Goal: Task Accomplishment & Management: Complete application form

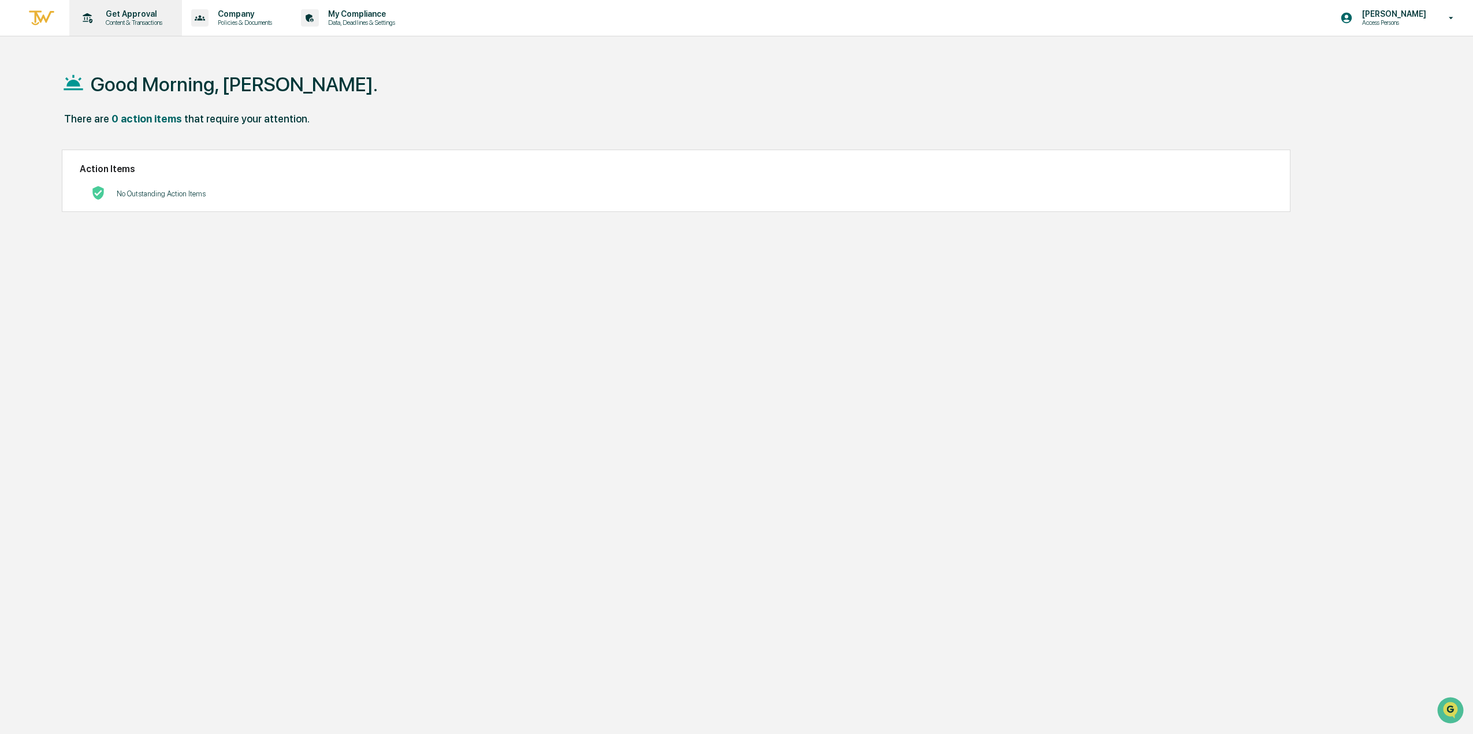
click at [116, 8] on div "Get Approval Content & Transactions" at bounding box center [124, 18] width 101 height 36
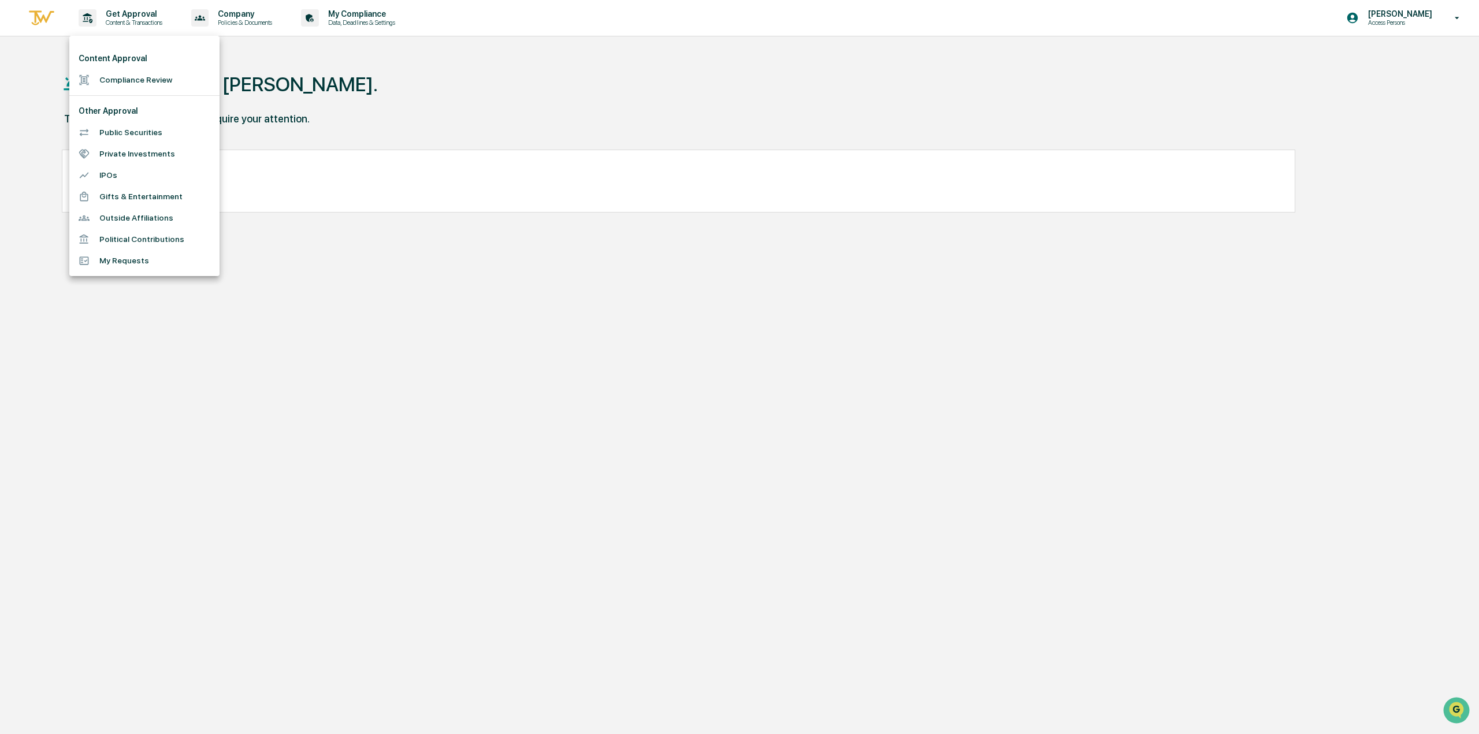
click at [114, 80] on li "Compliance Review" at bounding box center [144, 79] width 150 height 21
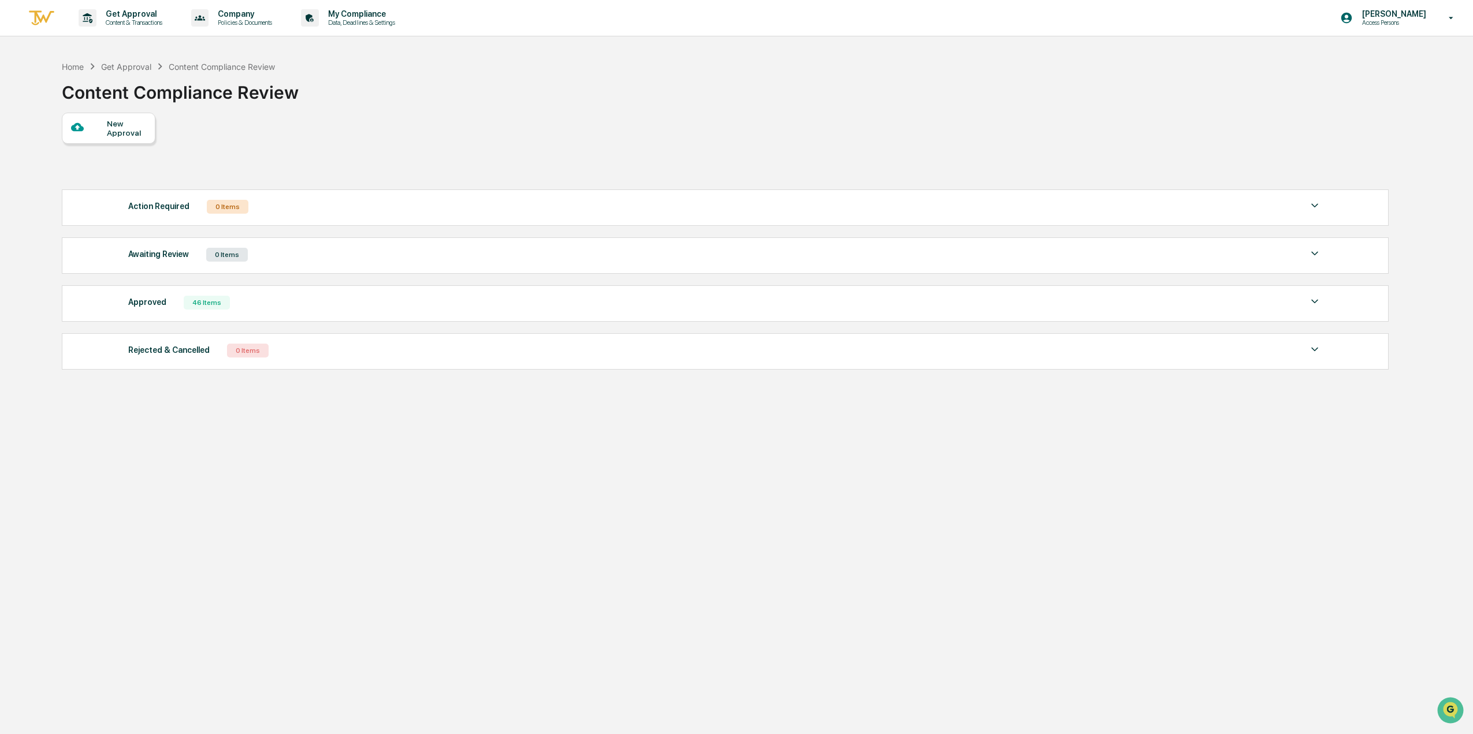
click at [107, 134] on div "New Approval" at bounding box center [126, 128] width 39 height 18
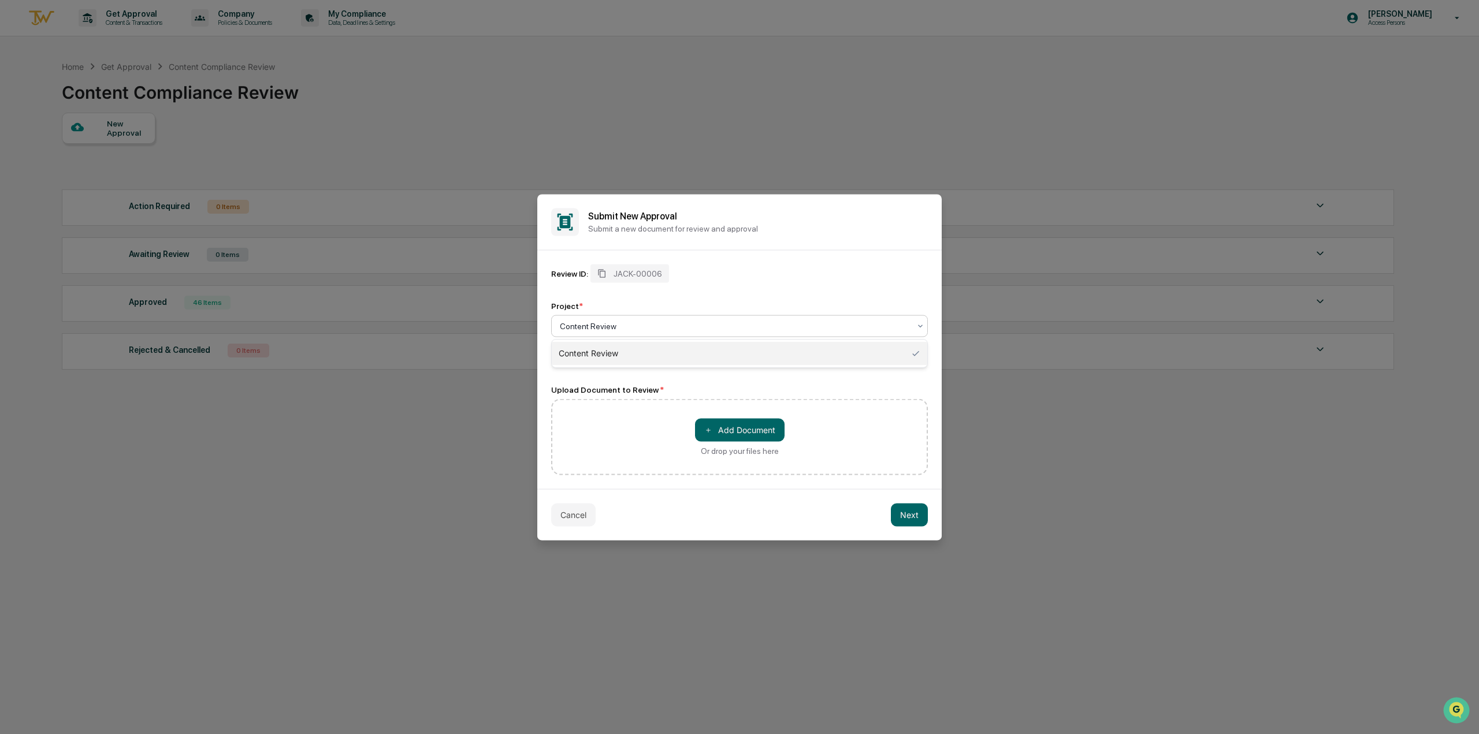
click at [636, 325] on div at bounding box center [735, 326] width 350 height 12
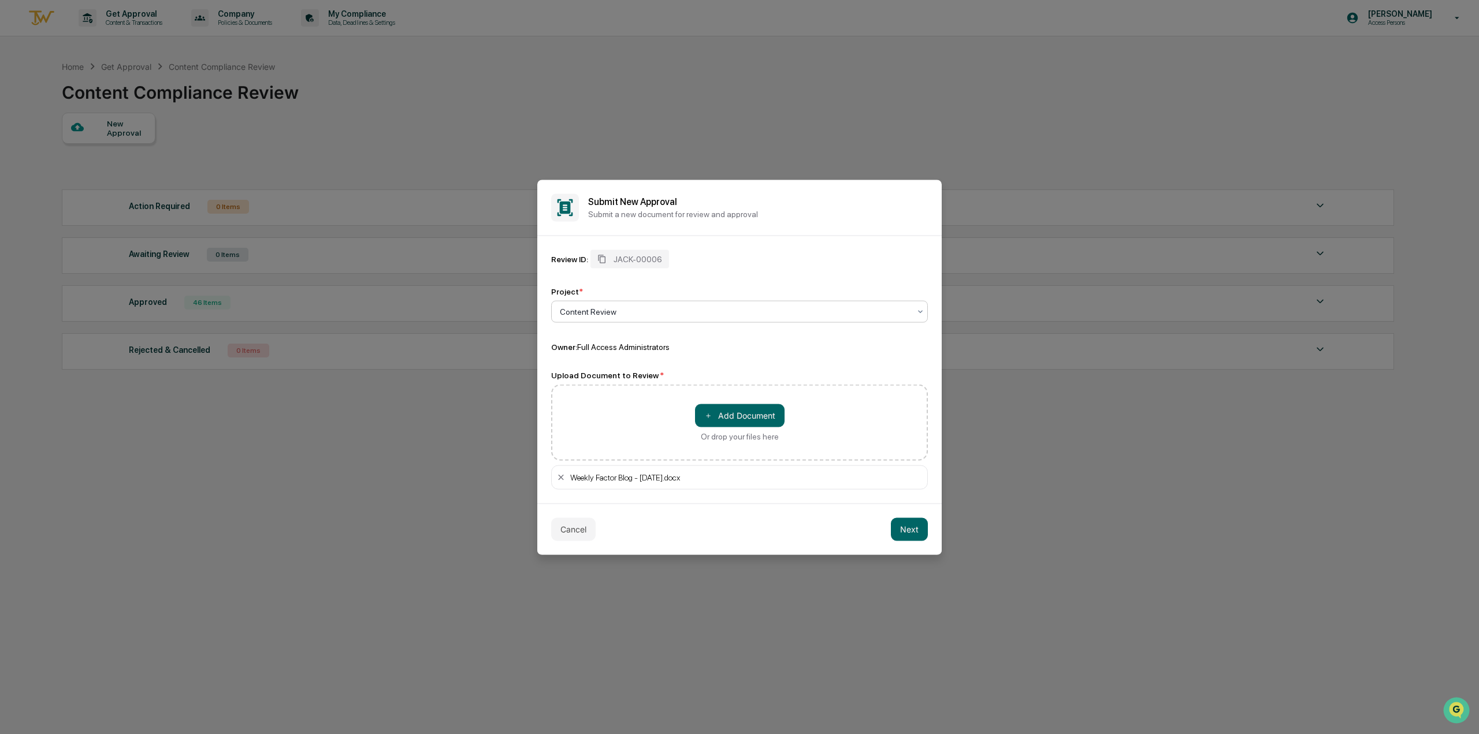
click at [918, 528] on button "Next" at bounding box center [909, 529] width 37 height 23
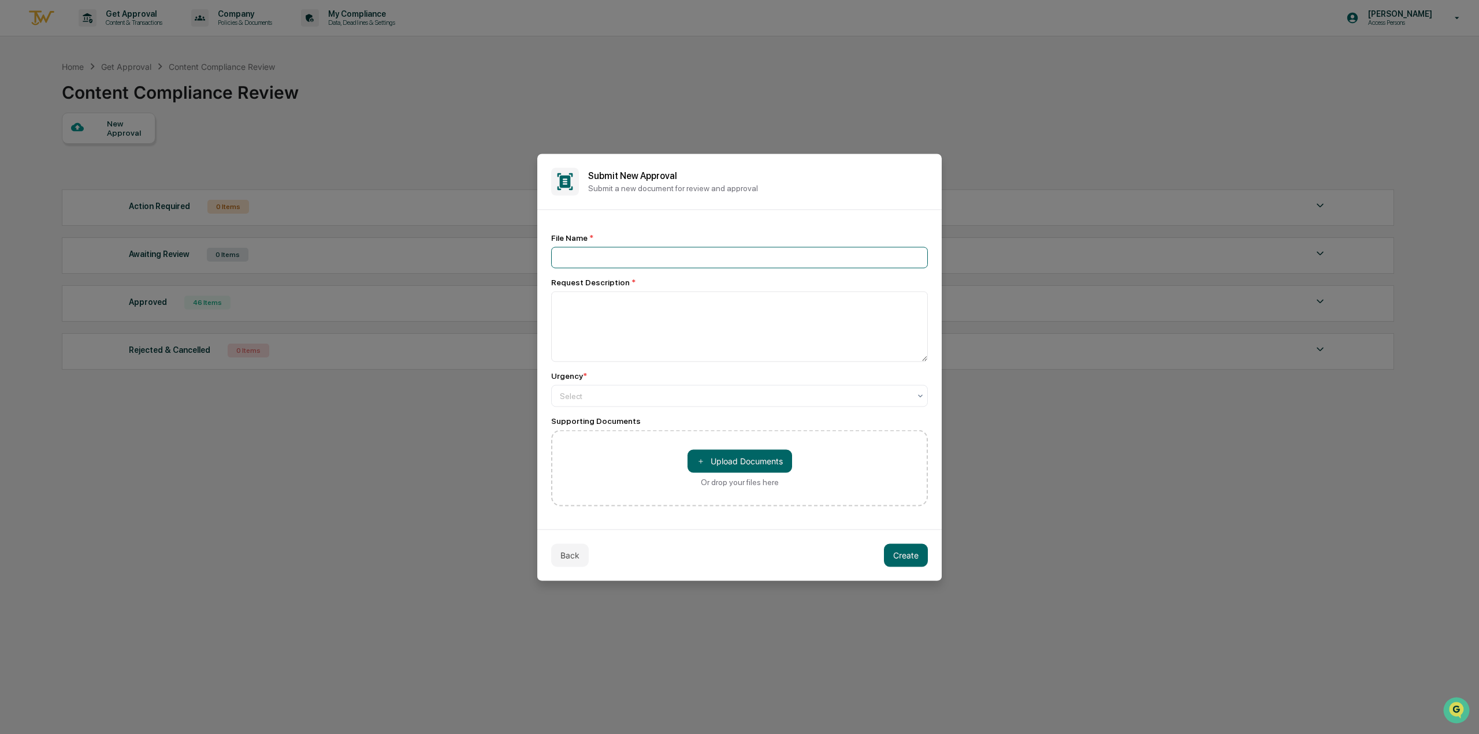
click at [734, 262] on input at bounding box center [739, 257] width 377 height 21
click at [708, 398] on div at bounding box center [735, 396] width 350 height 12
click at [681, 443] on div "Medium" at bounding box center [740, 446] width 376 height 23
click at [684, 261] on input at bounding box center [739, 257] width 377 height 21
type input "**********"
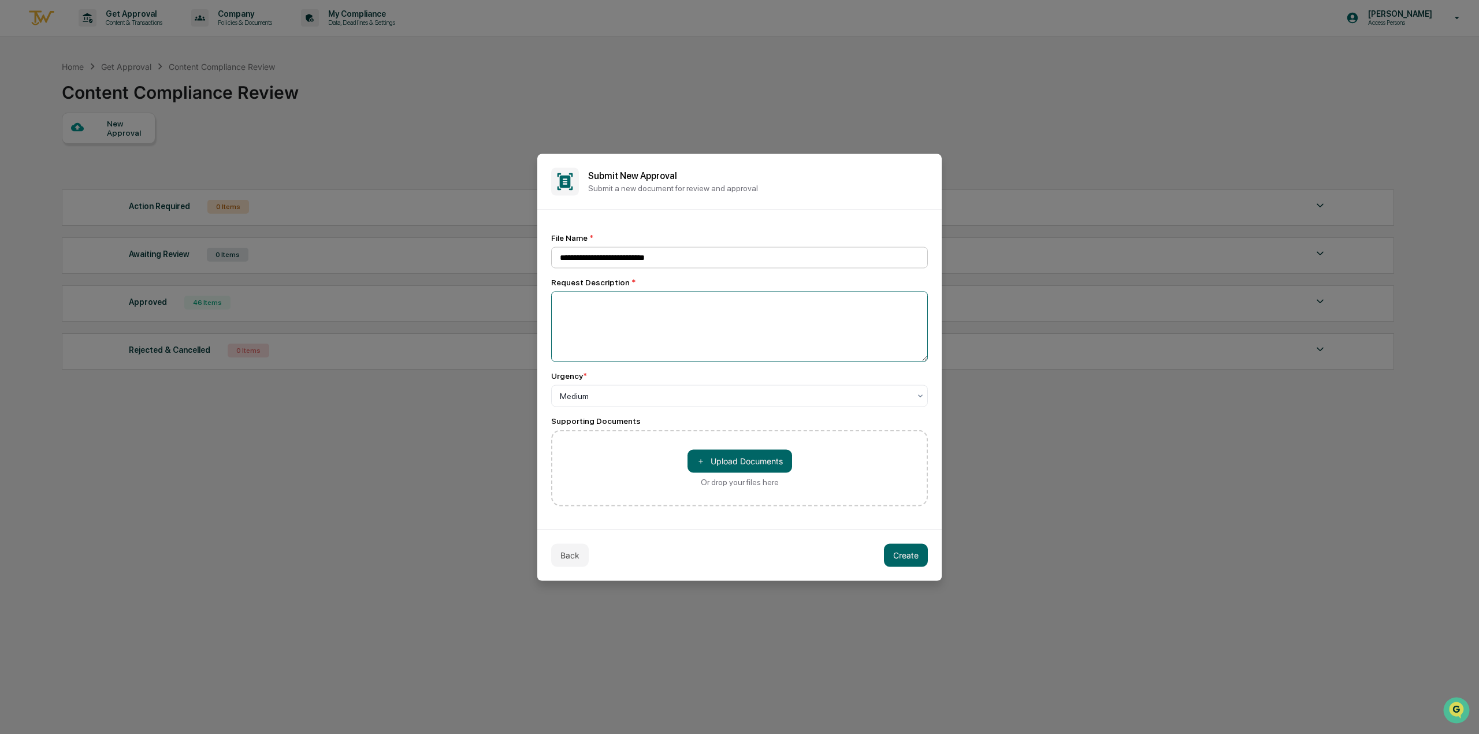
type textarea "*"
type textarea "**********"
click at [910, 552] on button "Create" at bounding box center [906, 555] width 44 height 23
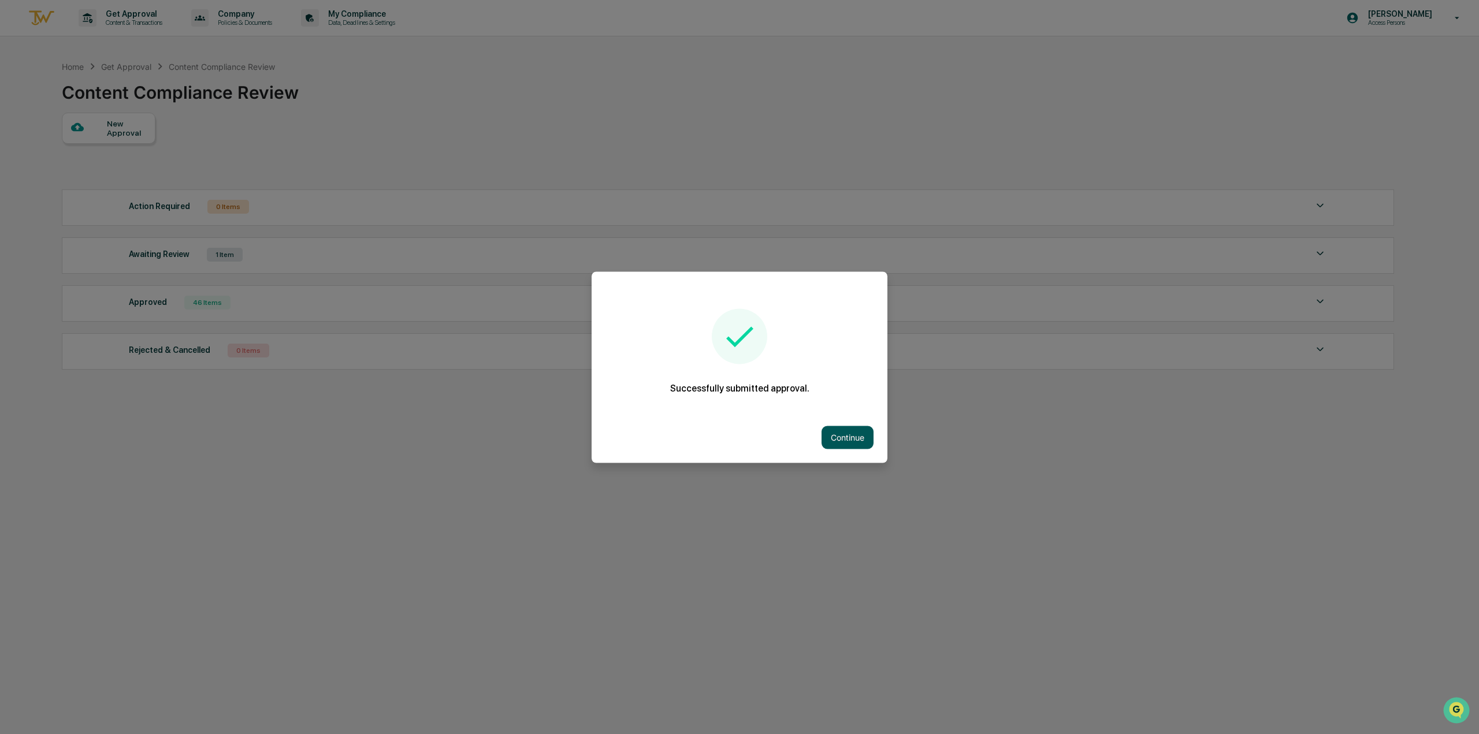
click at [853, 436] on button "Continue" at bounding box center [848, 437] width 52 height 23
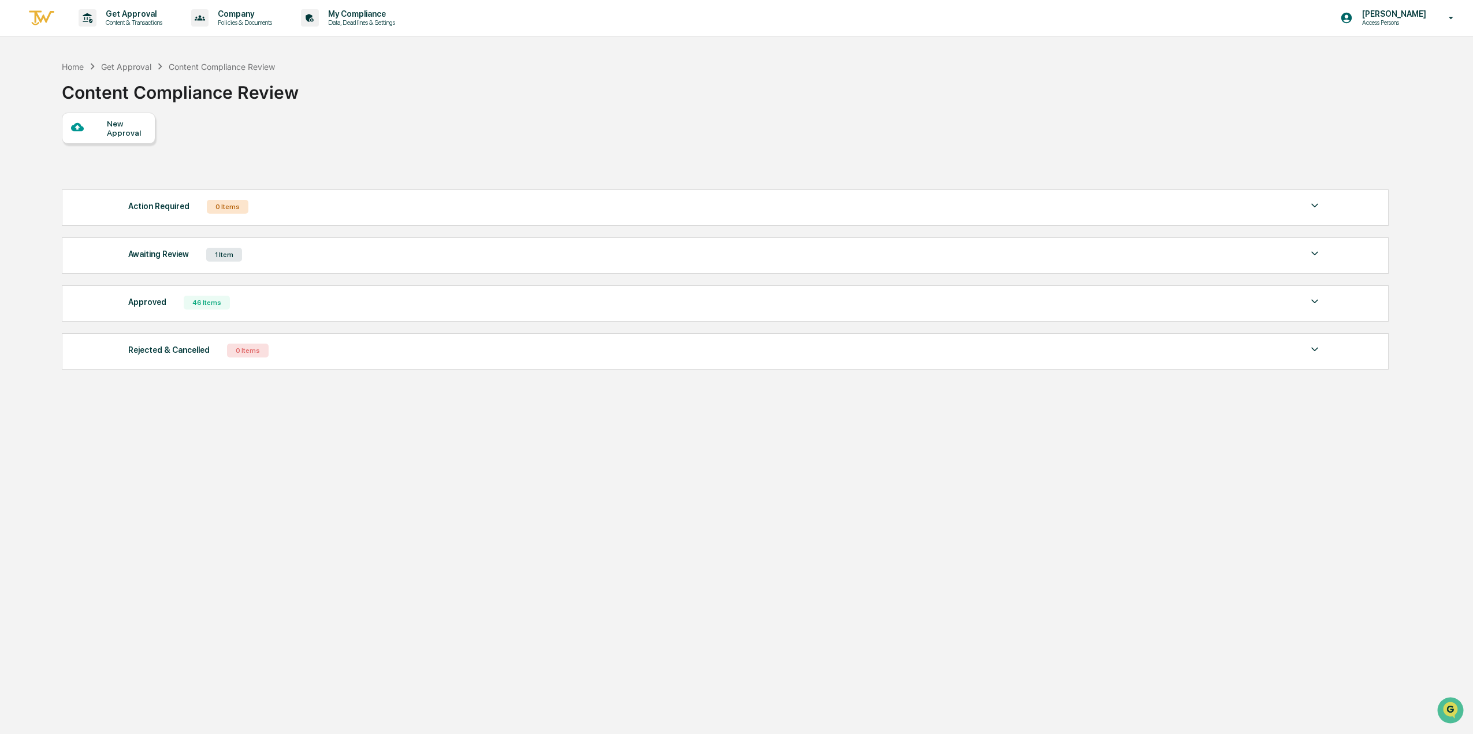
click at [1412, 28] on div "[PERSON_NAME] Access Persons" at bounding box center [1401, 18] width 144 height 36
click at [1400, 59] on li "Logout" at bounding box center [1389, 58] width 162 height 21
